Goal: Task Accomplishment & Management: Use online tool/utility

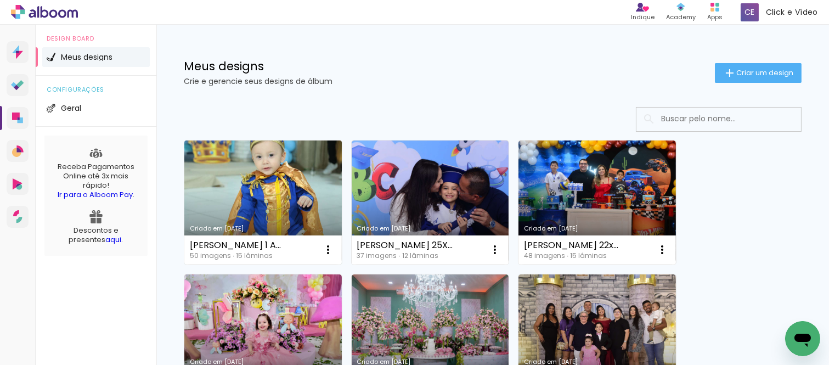
click at [277, 188] on link "Criado em [DATE]" at bounding box center [262, 202] width 157 height 124
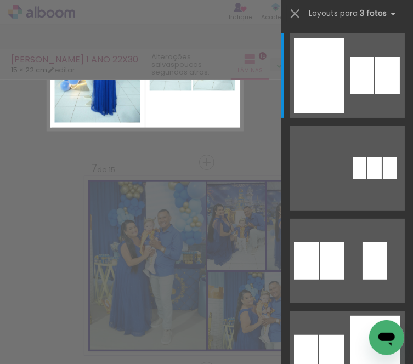
scroll to position [1051, 0]
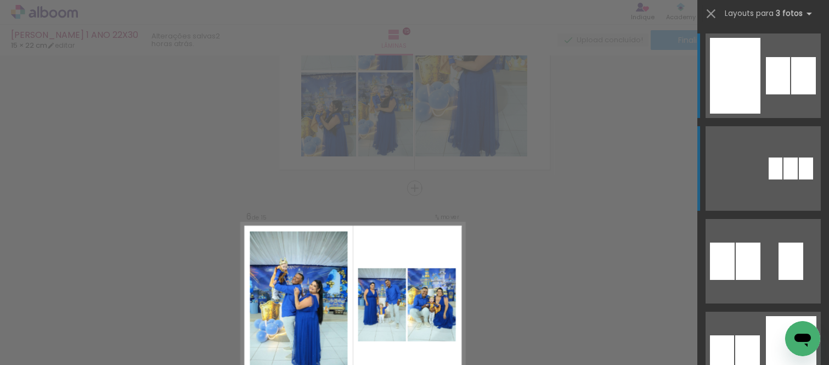
scroll to position [1180, 0]
